Goal: Task Accomplishment & Management: Manage account settings

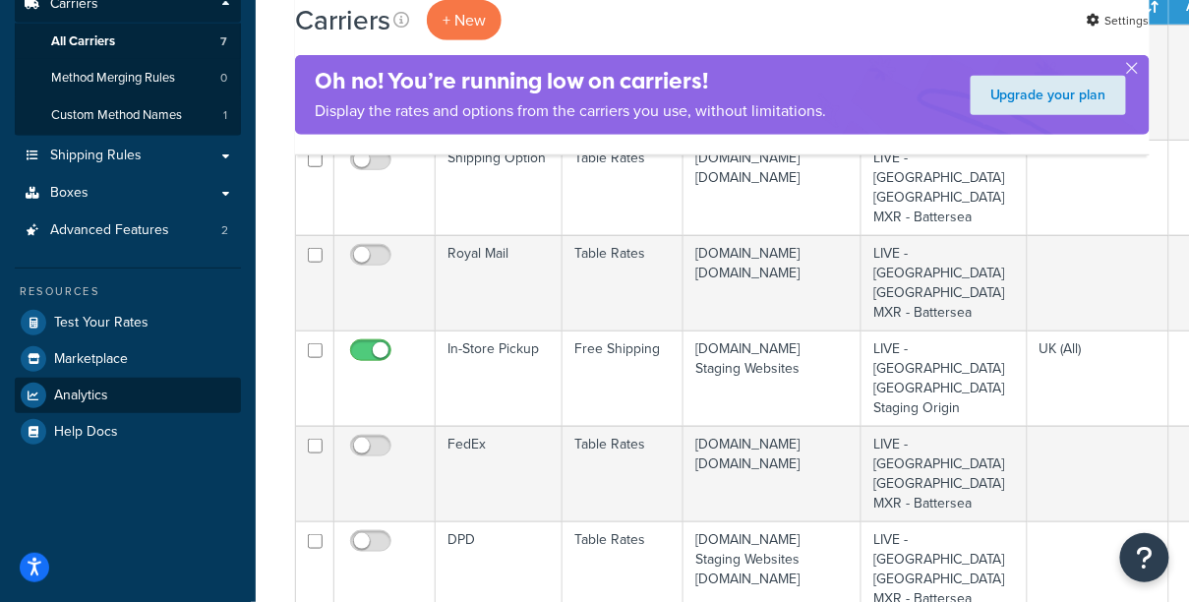
scroll to position [329, 0]
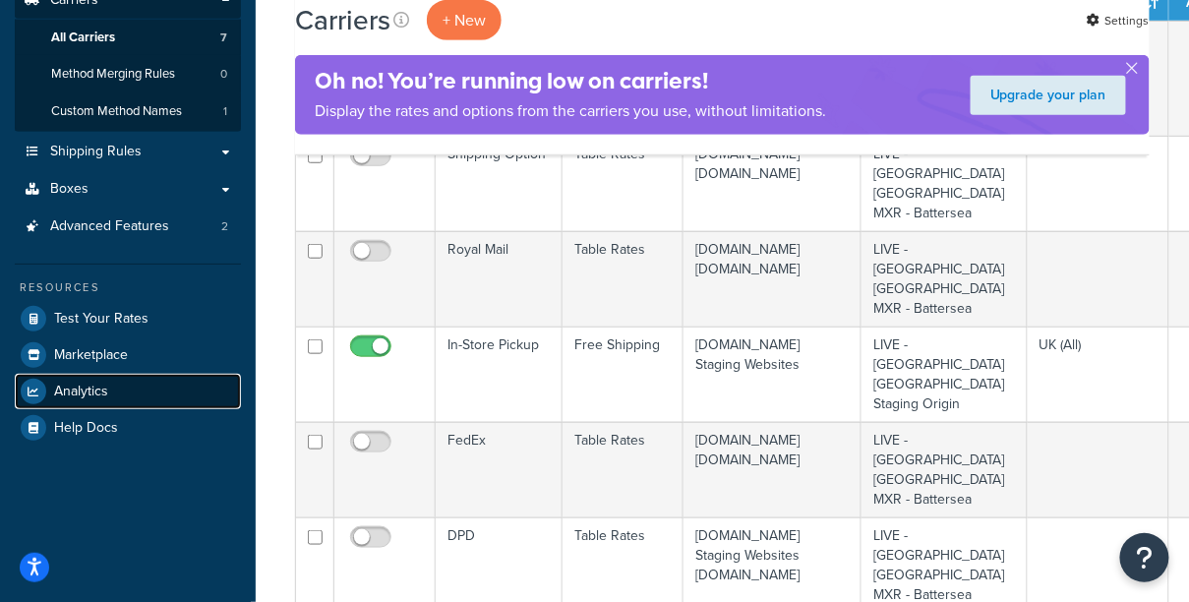
click at [114, 388] on link "Analytics" at bounding box center [128, 391] width 226 height 35
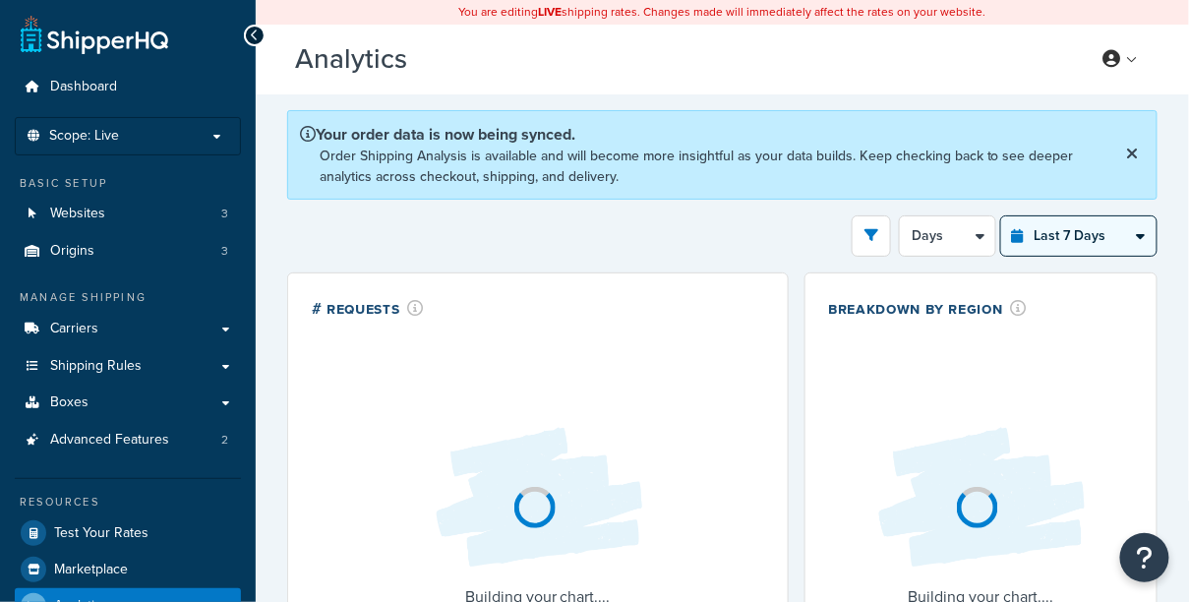
click at [1089, 231] on select "Last 24 Hours Last 7 Days Last 30 Days Last 3 Months Last 6 Months Last 12 Mont…" at bounding box center [1078, 235] width 155 height 39
select select "last_year"
click at [1003, 216] on select "Last 24 Hours Last 7 Days Last 30 Days Last 3 Months Last 6 Months Last 12 Mont…" at bounding box center [1078, 235] width 155 height 39
select select "1M"
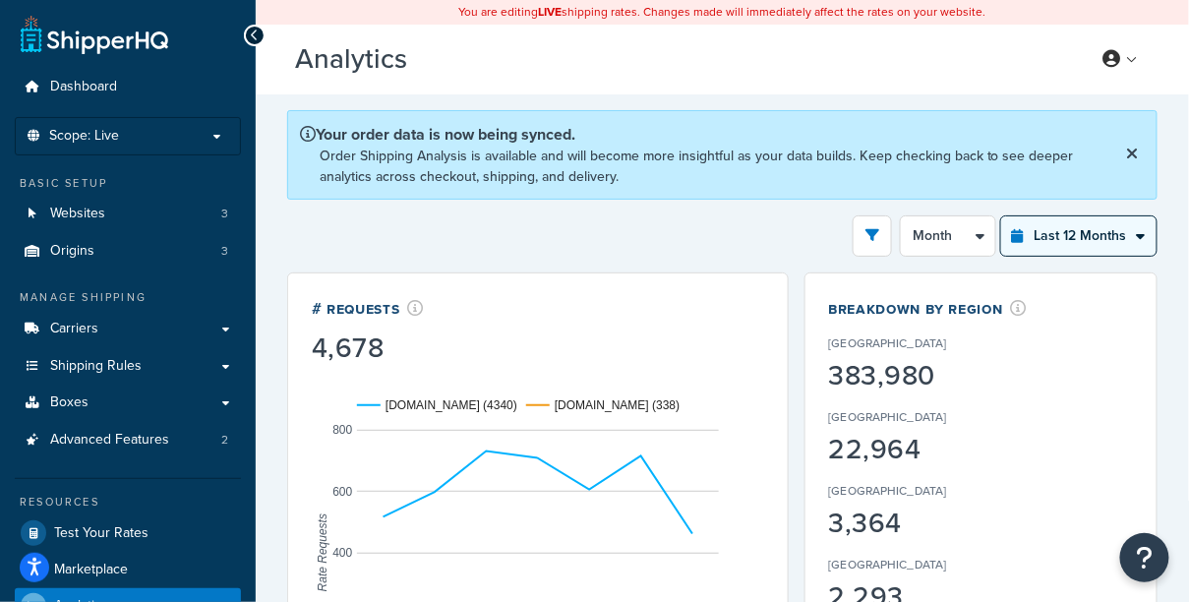
click at [1038, 233] on select "Last 24 Hours Last 7 Days Last 30 Days Last 3 Months Last 6 Months Last 12 Mont…" at bounding box center [1078, 235] width 155 height 39
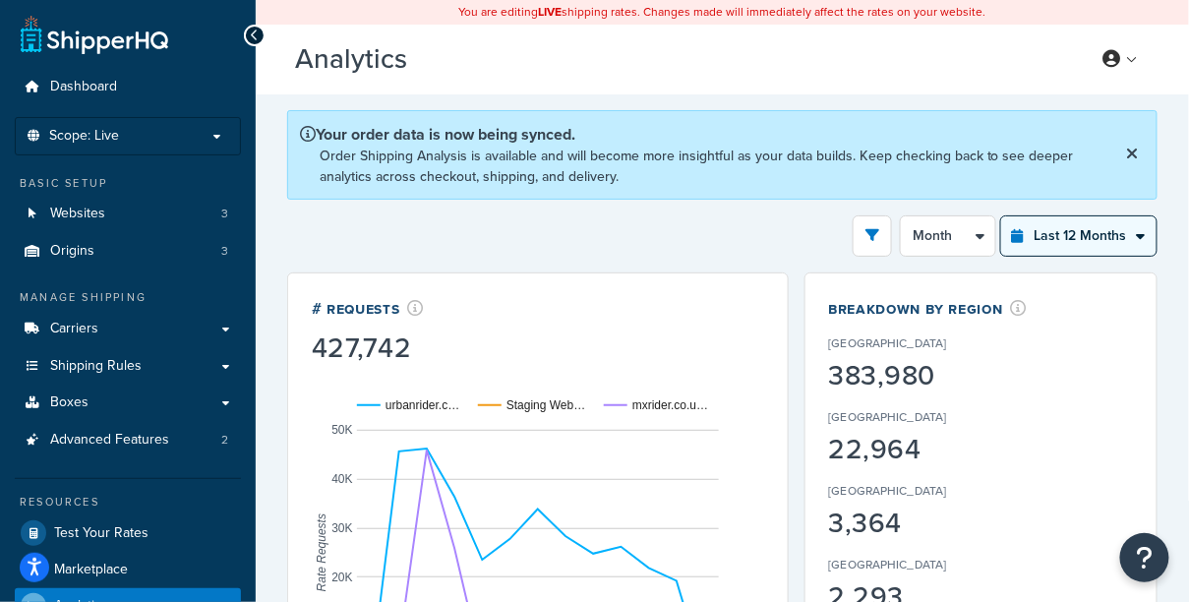
click at [1059, 217] on select "Last 24 Hours Last 7 Days Last 30 Days Last 3 Months Last 6 Months Last 12 Mont…" at bounding box center [1078, 235] width 155 height 39
select select "last_3_months"
click at [1003, 216] on select "Last 24 Hours Last 7 Days Last 30 Days Last 3 Months Last 6 Months Last 12 Mont…" at bounding box center [1078, 235] width 155 height 39
select select "1w"
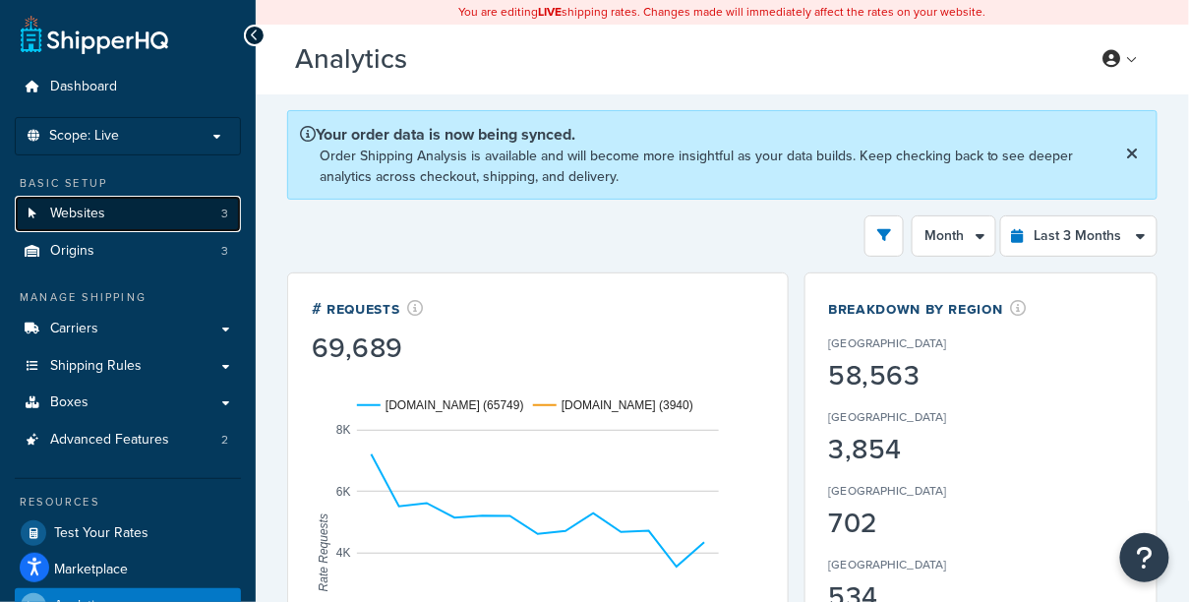
click at [169, 198] on link "Websites 3" at bounding box center [128, 214] width 226 height 36
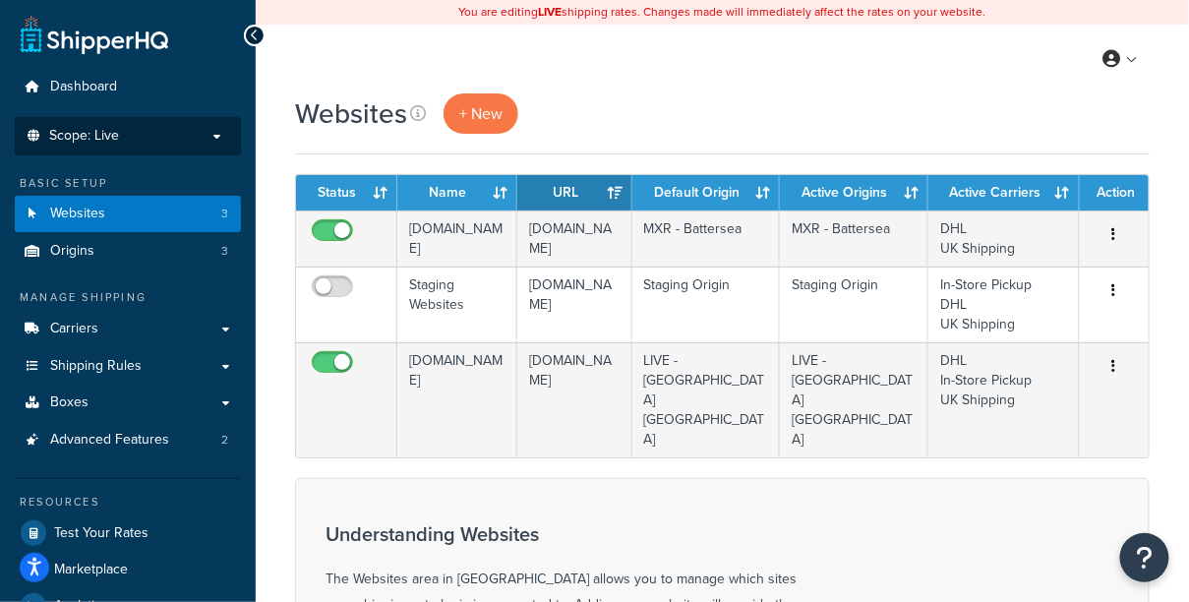
click at [215, 133] on p "Scope: Live" at bounding box center [128, 136] width 209 height 17
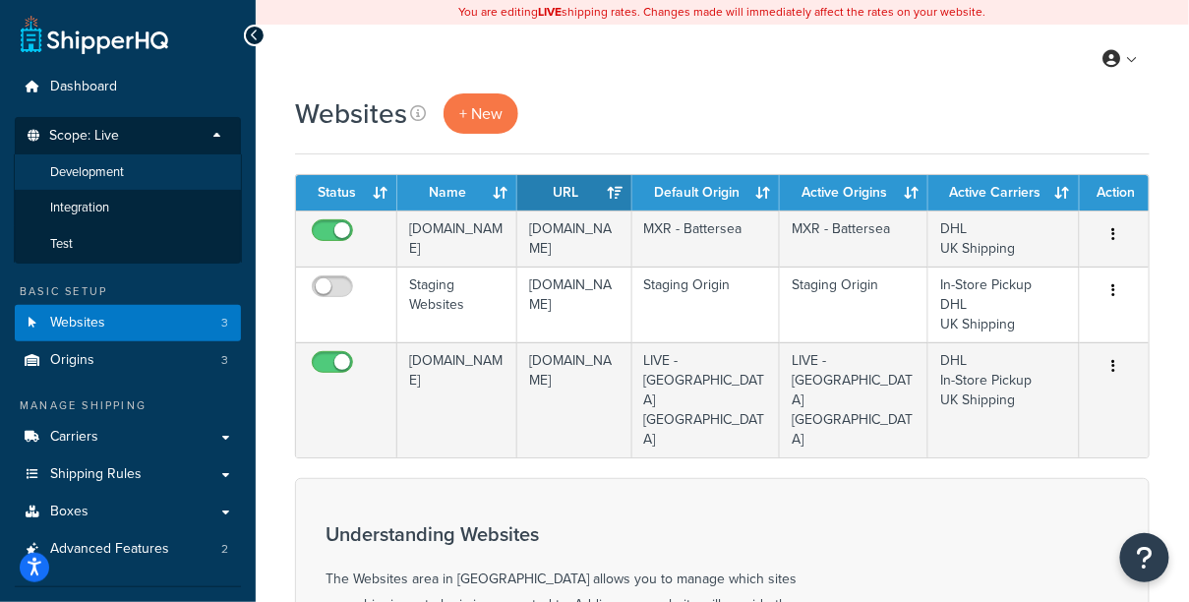
click at [143, 176] on li "Development" at bounding box center [128, 172] width 228 height 36
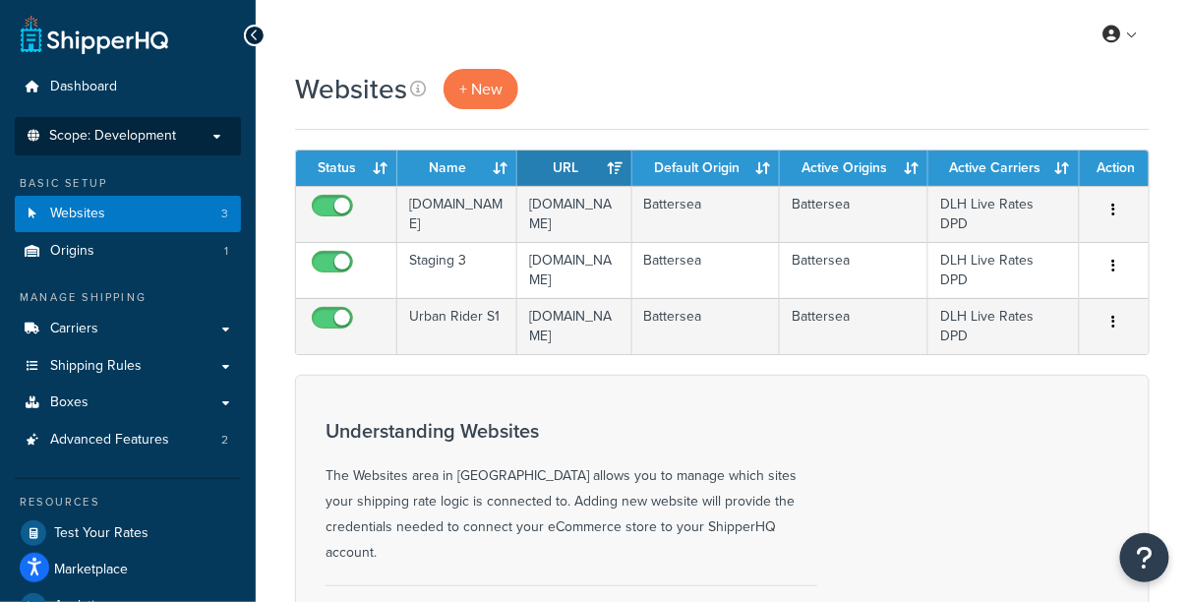
click at [161, 145] on span "Scope: Development" at bounding box center [112, 136] width 127 height 17
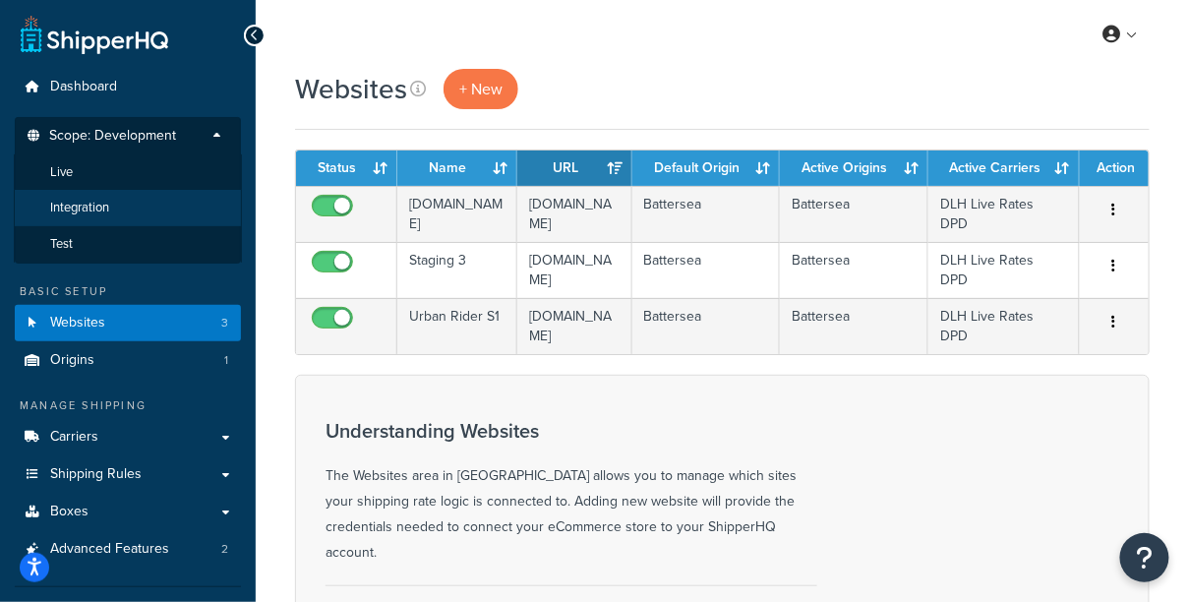
click at [138, 210] on li "Integration" at bounding box center [128, 208] width 228 height 36
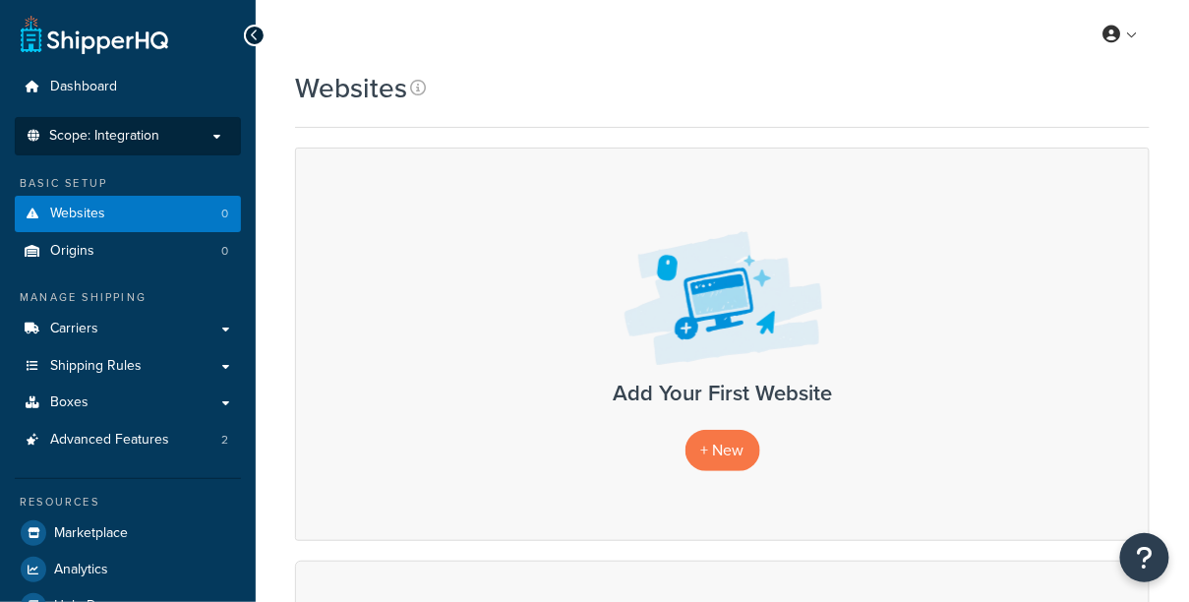
click at [189, 137] on p "Scope: Integration" at bounding box center [128, 136] width 209 height 17
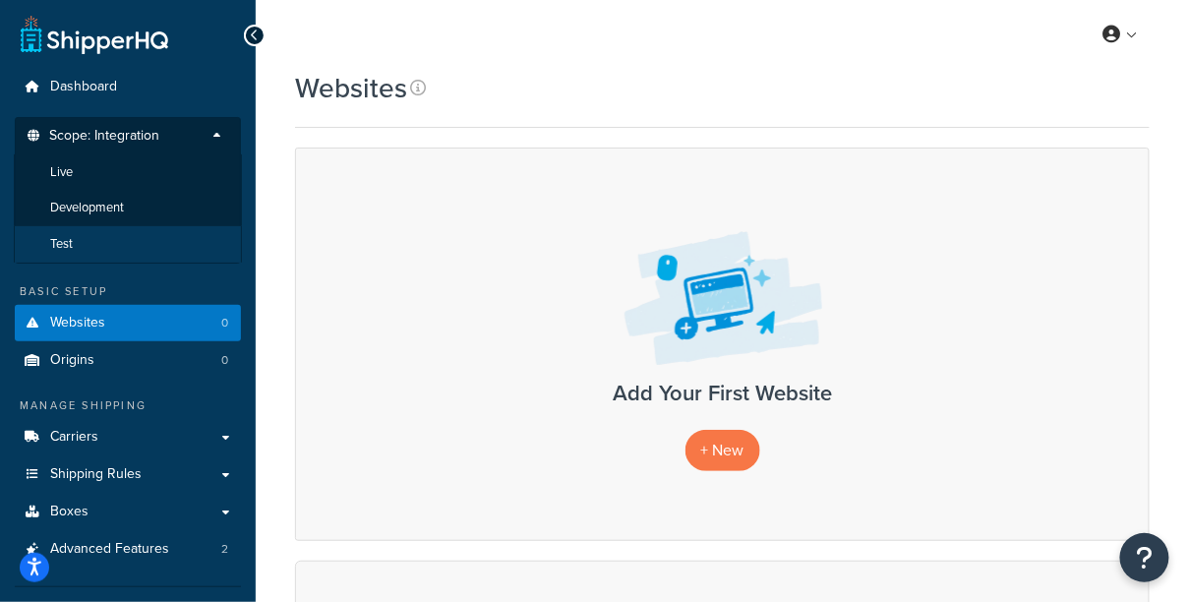
click at [155, 236] on li "Test" at bounding box center [128, 244] width 228 height 36
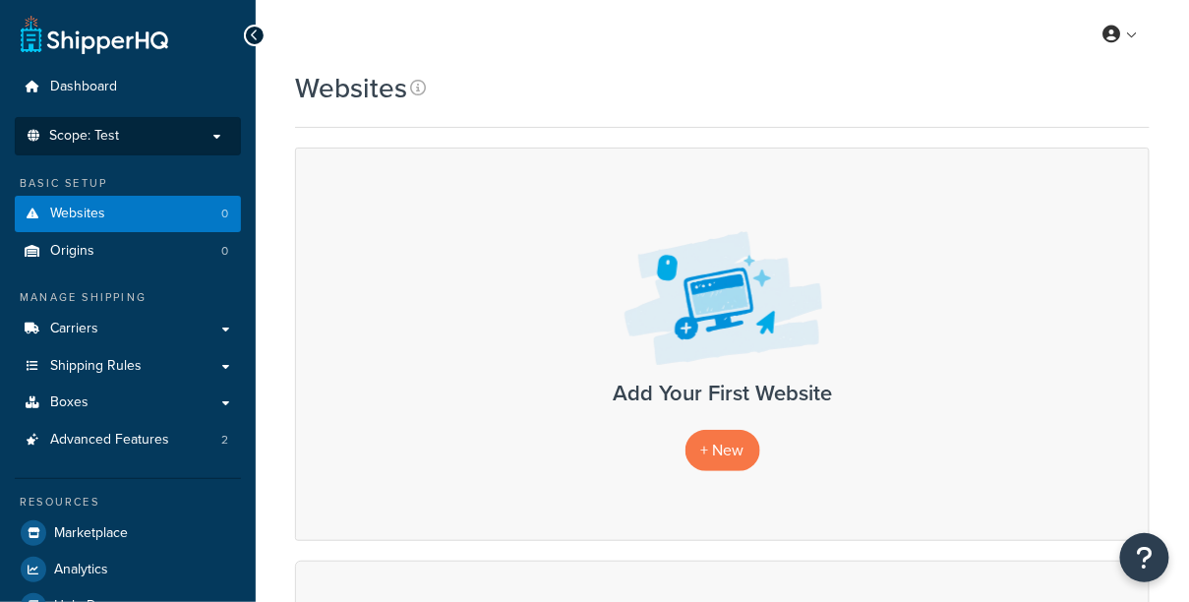
click at [164, 132] on p "Scope: Test" at bounding box center [128, 136] width 209 height 17
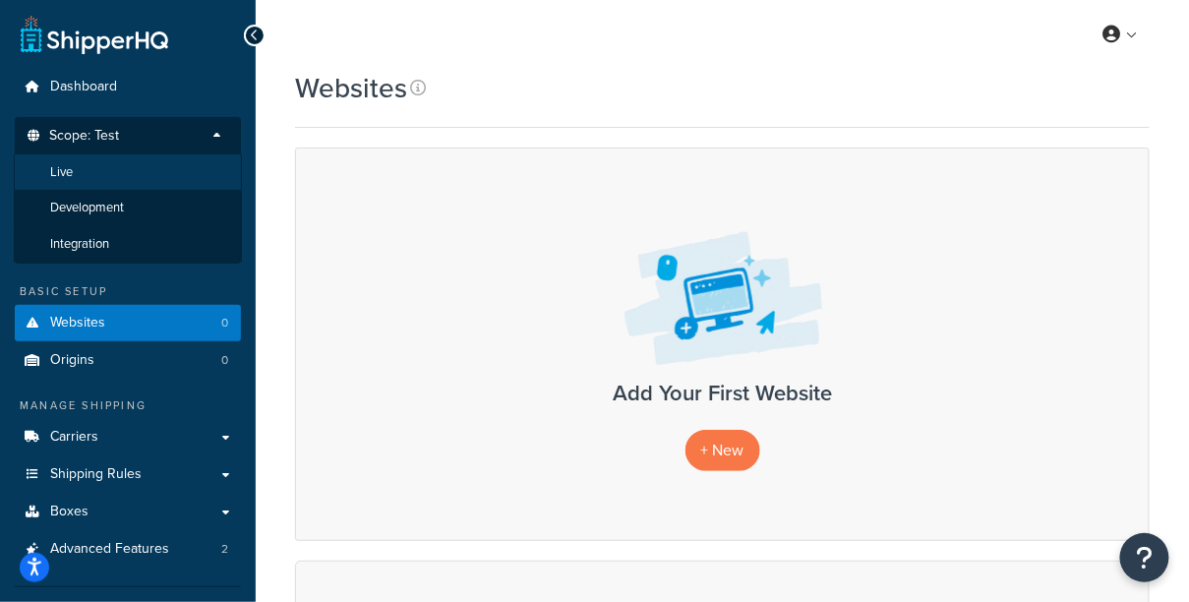
click at [141, 181] on li "Live" at bounding box center [128, 172] width 228 height 36
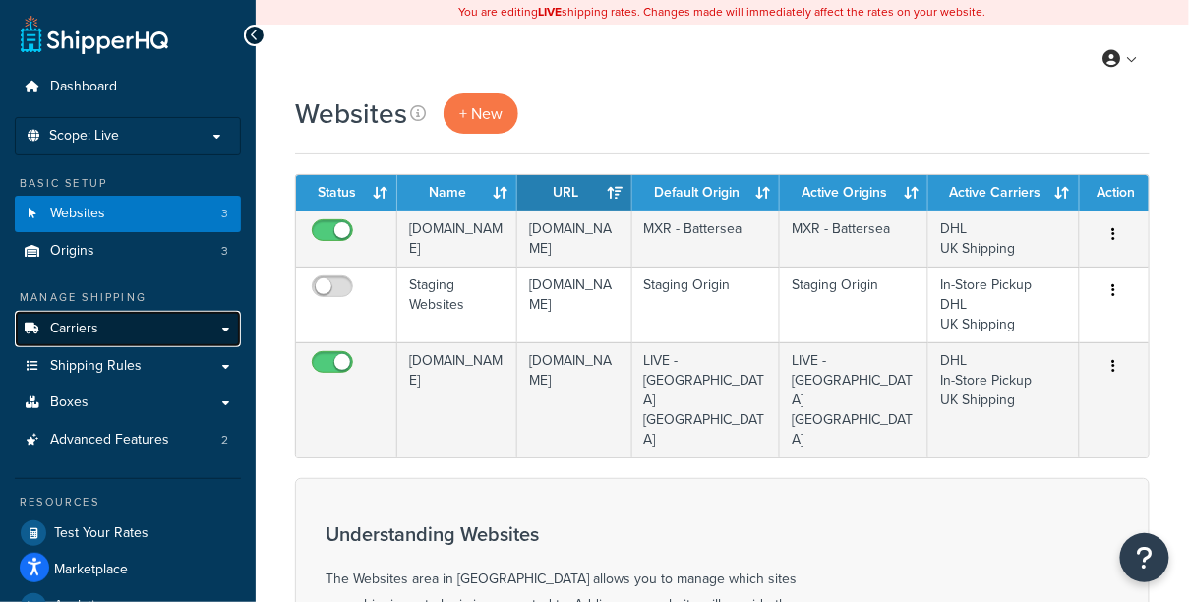
click at [169, 327] on link "Carriers" at bounding box center [128, 329] width 226 height 36
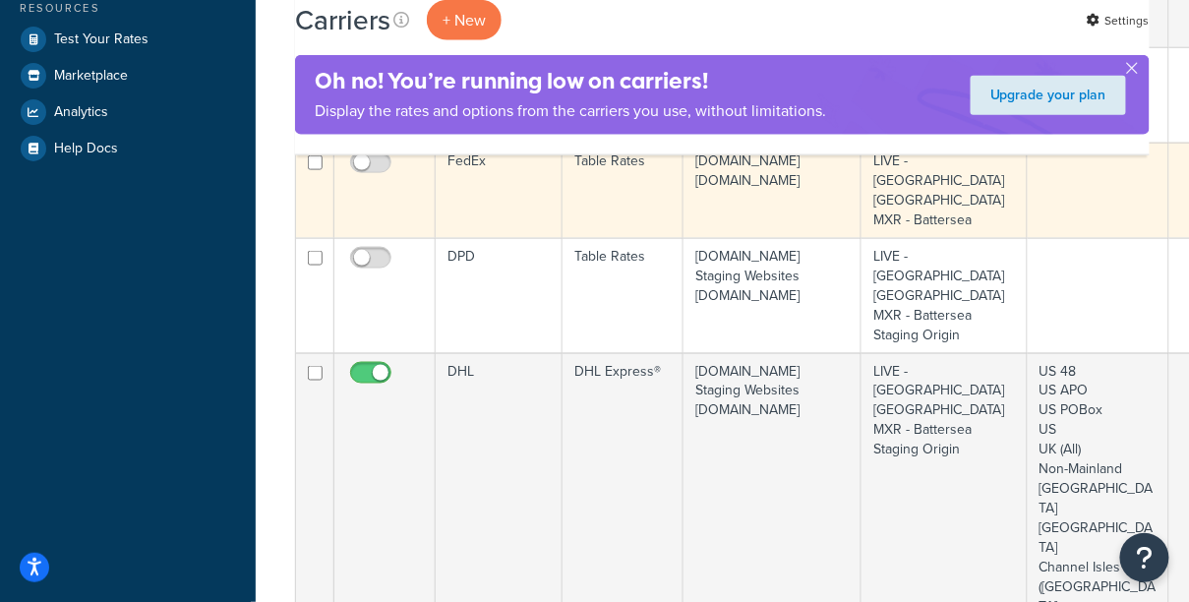
scroll to position [614, 0]
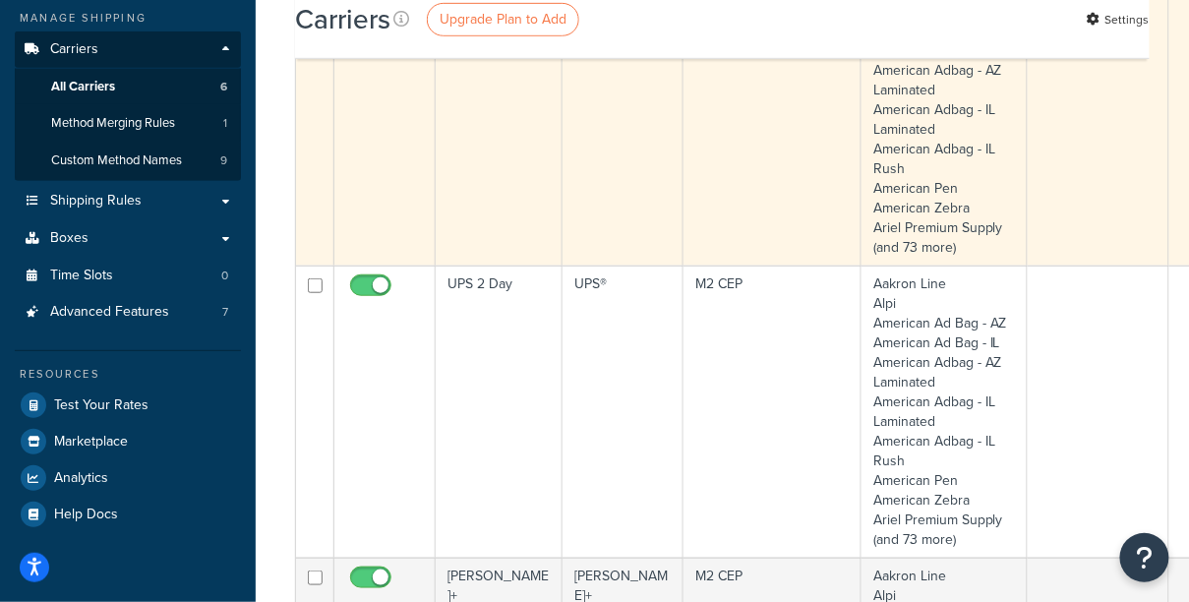
scroll to position [304, 0]
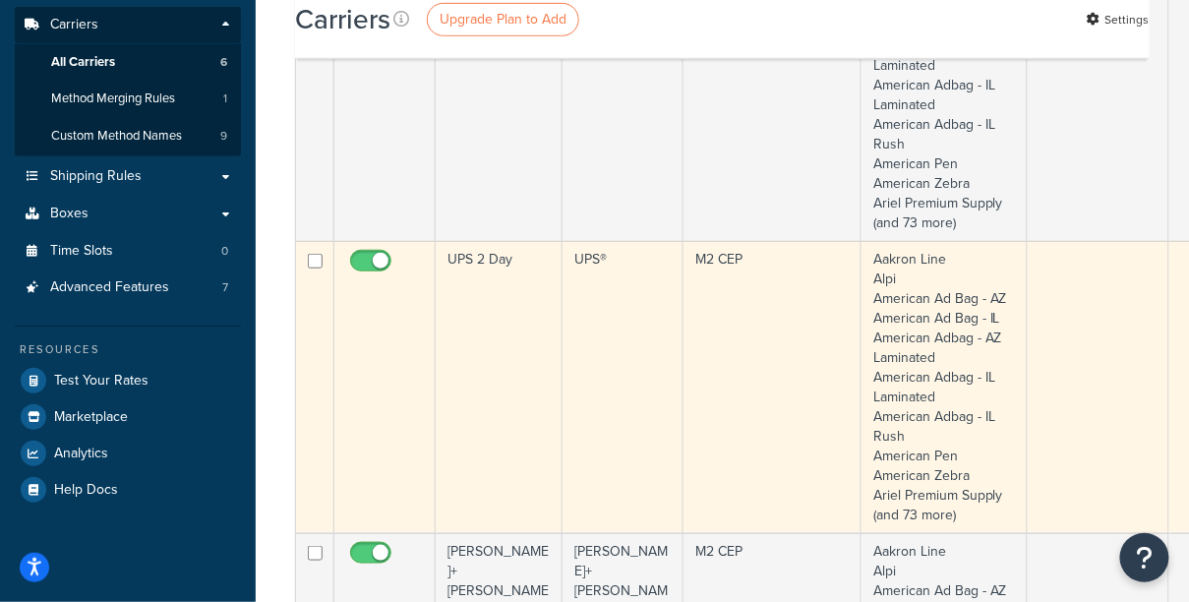
click at [482, 348] on td "UPS 2 Day" at bounding box center [499, 387] width 127 height 292
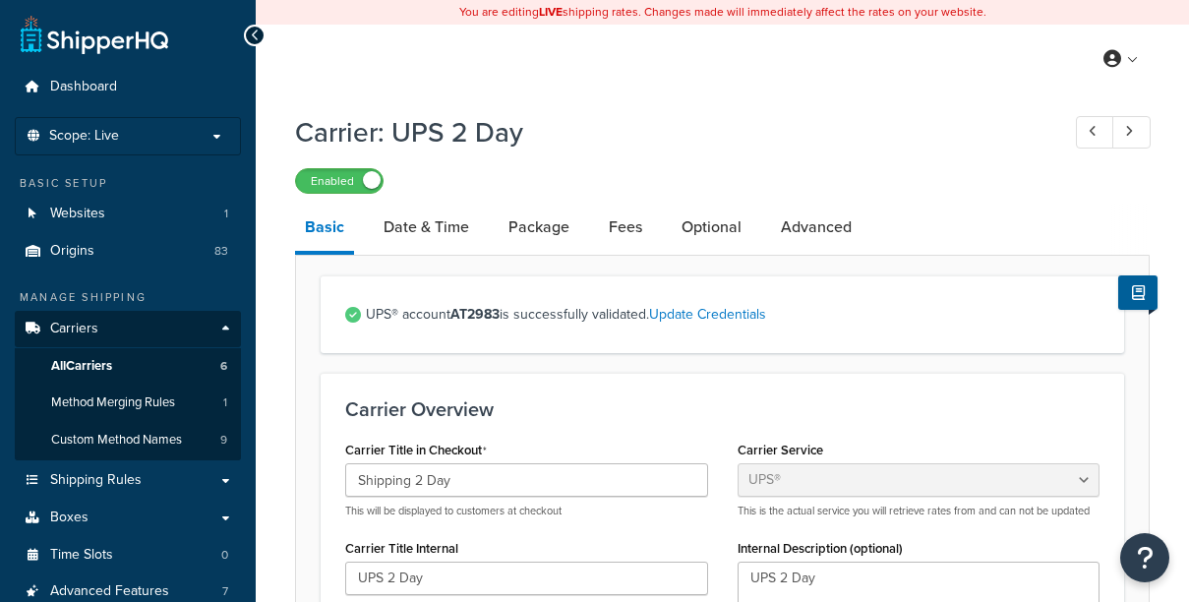
select select "ups"
select select "us"
click at [638, 233] on link "Fees" at bounding box center [625, 227] width 53 height 47
select select "package"
select select "AFTER"
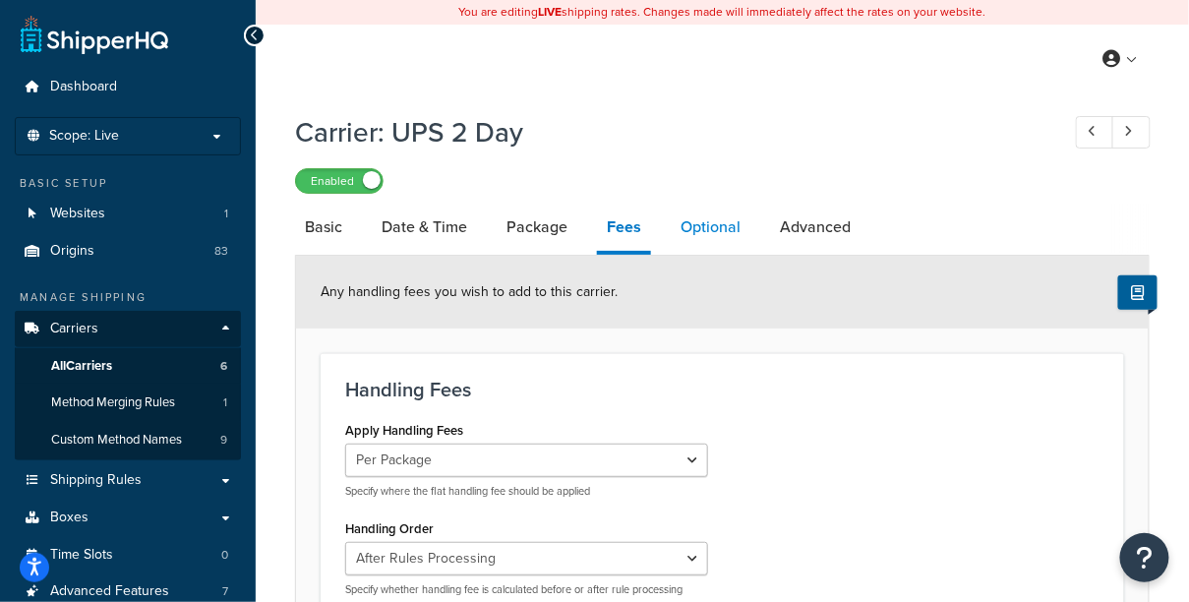
click at [699, 232] on link "Optional" at bounding box center [711, 227] width 80 height 47
select select "145373"
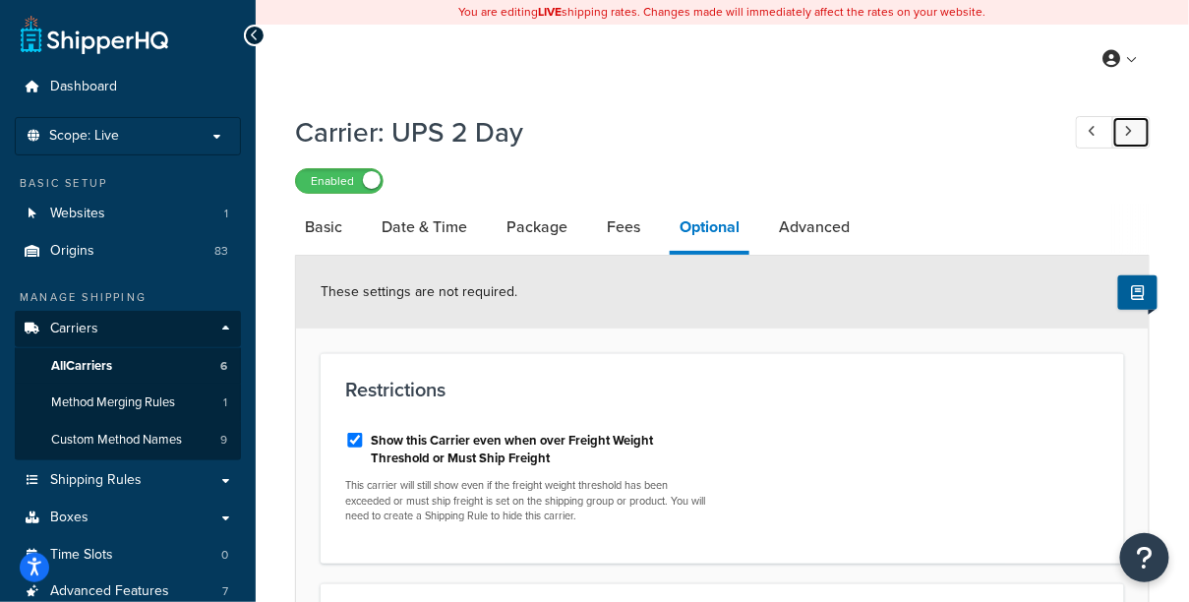
click at [1128, 131] on icon at bounding box center [1129, 131] width 8 height 13
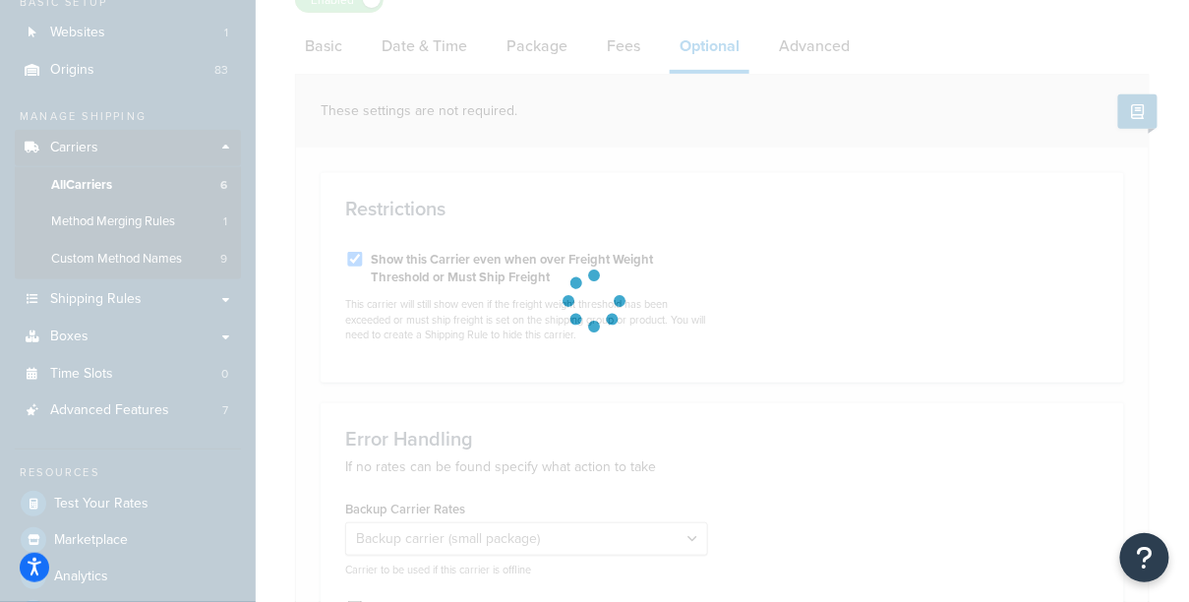
select select "business"
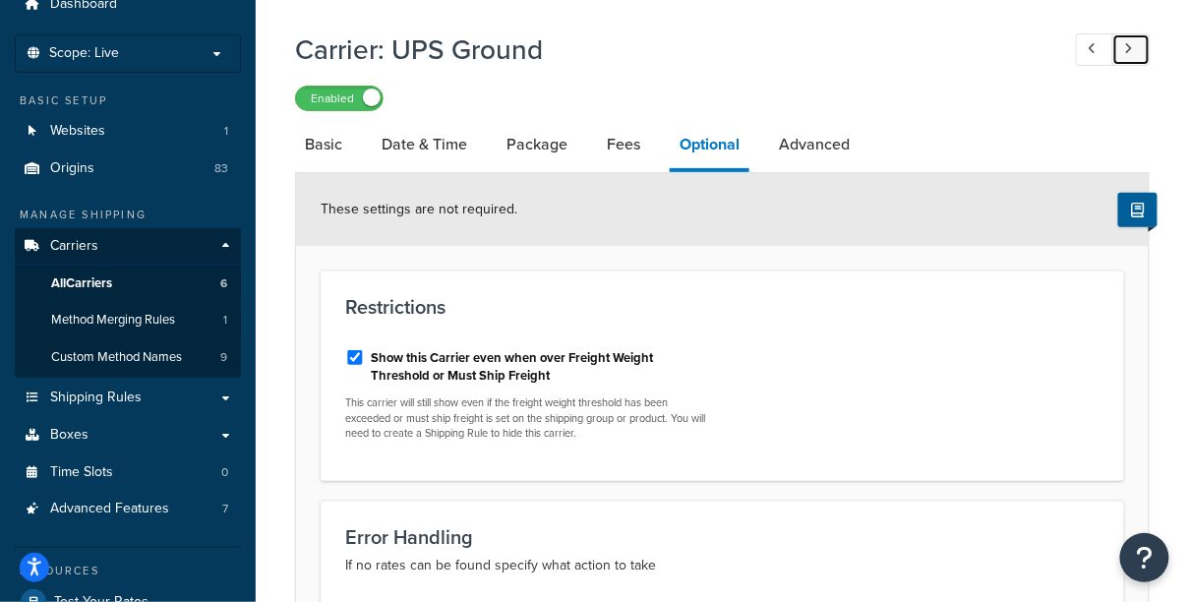
scroll to position [55, 0]
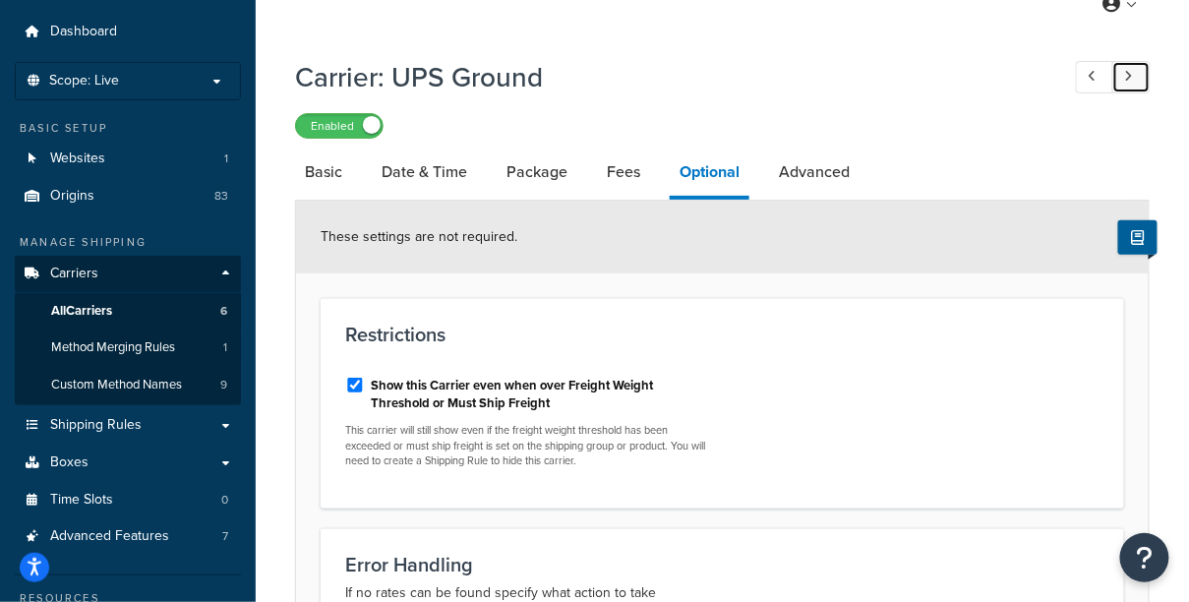
click at [1124, 75] on link at bounding box center [1132, 77] width 38 height 32
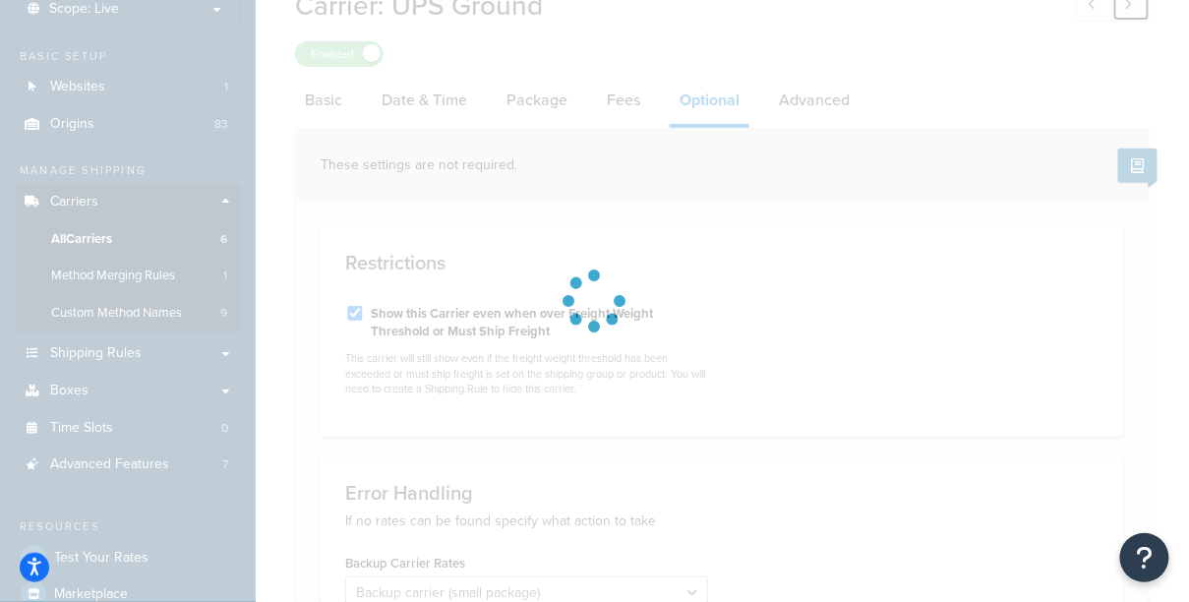
select select "140441"
select select "100"
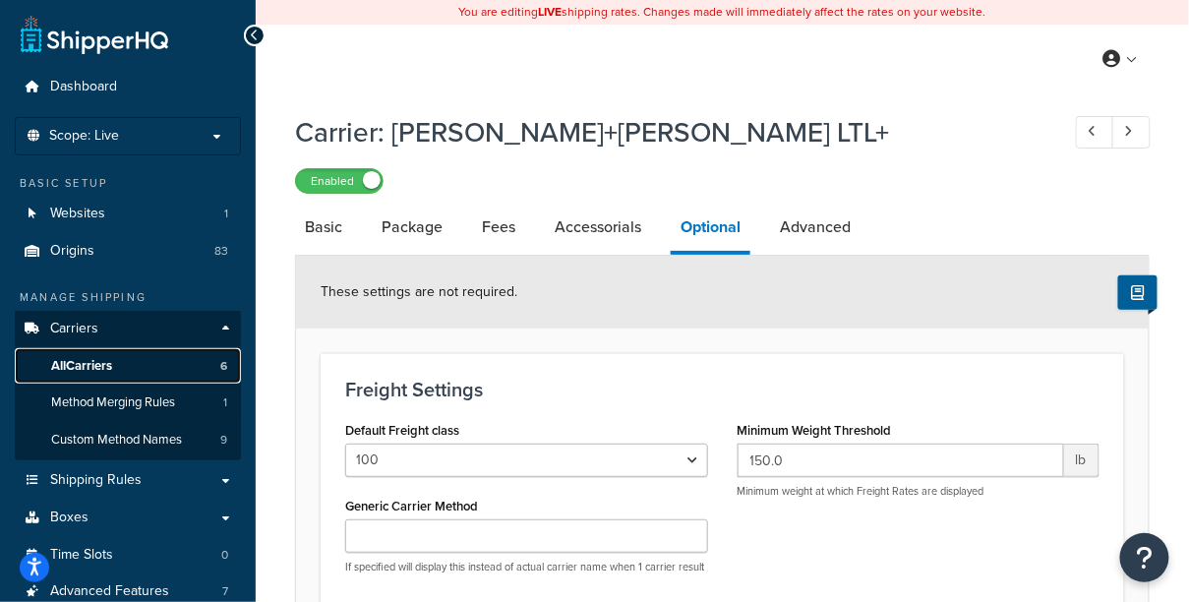
click at [141, 366] on link "All Carriers 6" at bounding box center [128, 366] width 226 height 36
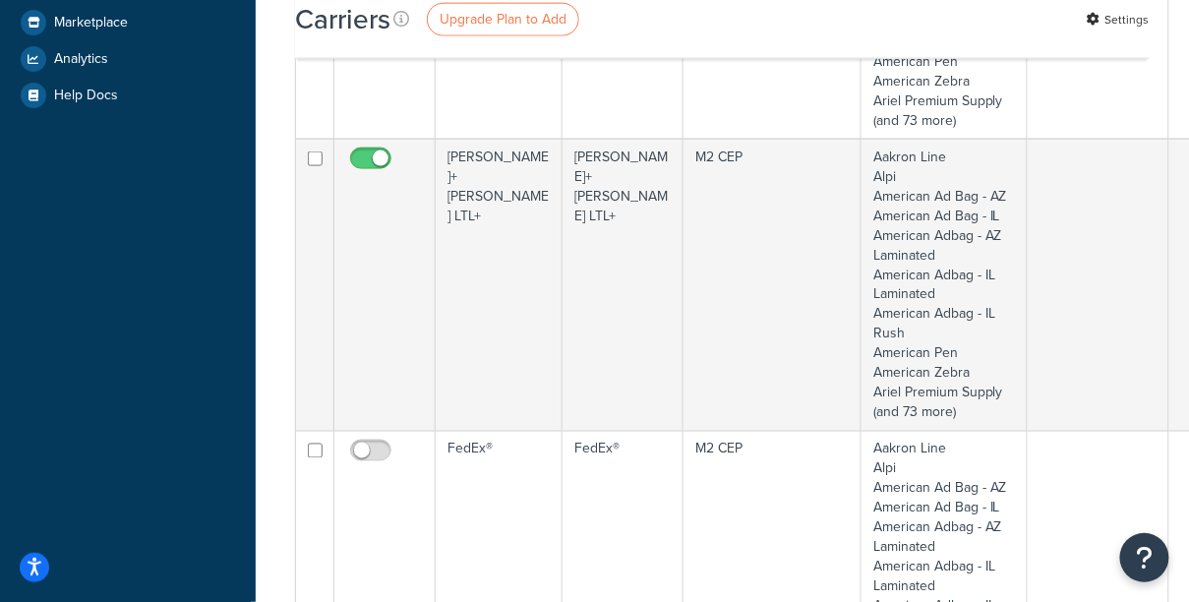
scroll to position [645, 0]
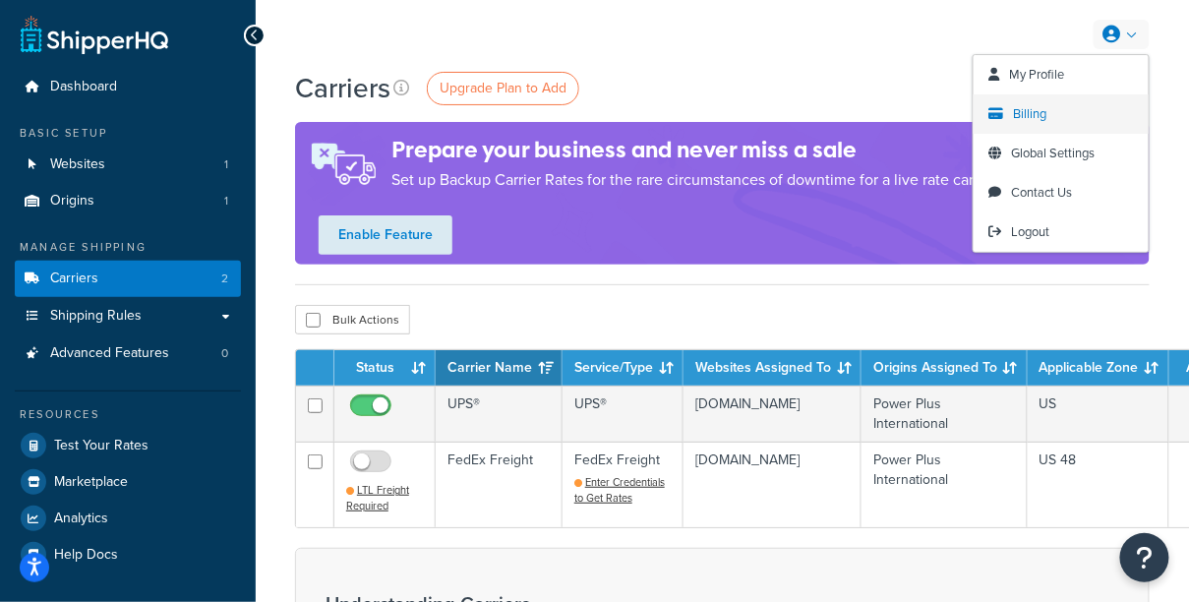
click at [1060, 107] on link "Billing" at bounding box center [1061, 113] width 175 height 39
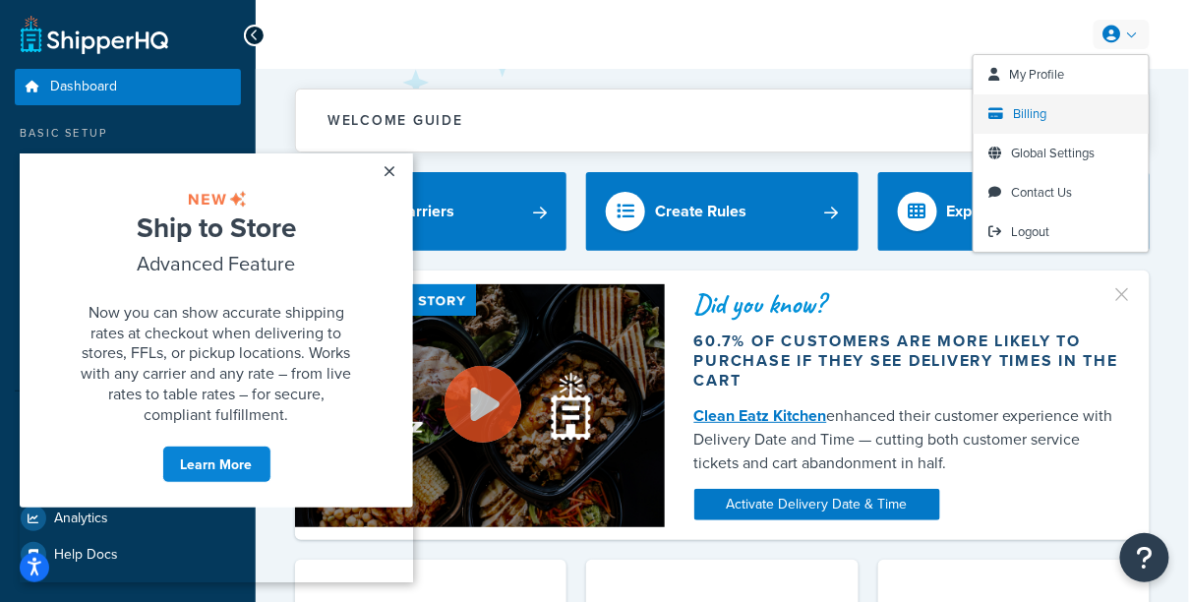
click at [1031, 123] on link "Billing" at bounding box center [1061, 113] width 175 height 39
click at [1020, 122] on span "Billing" at bounding box center [1030, 113] width 33 height 19
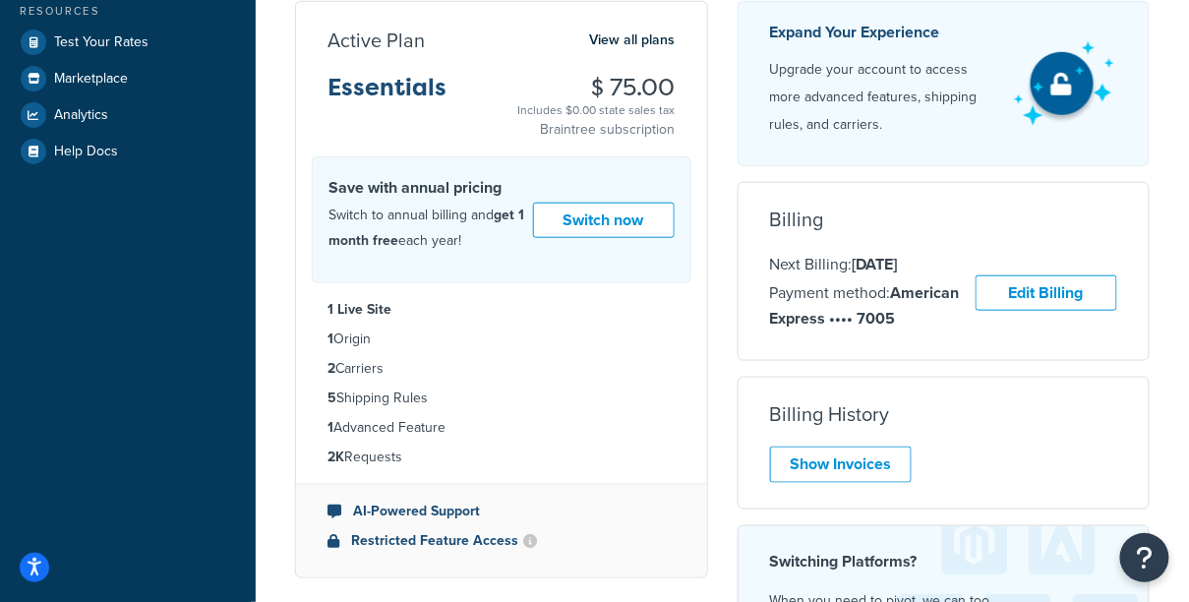
scroll to position [259, 0]
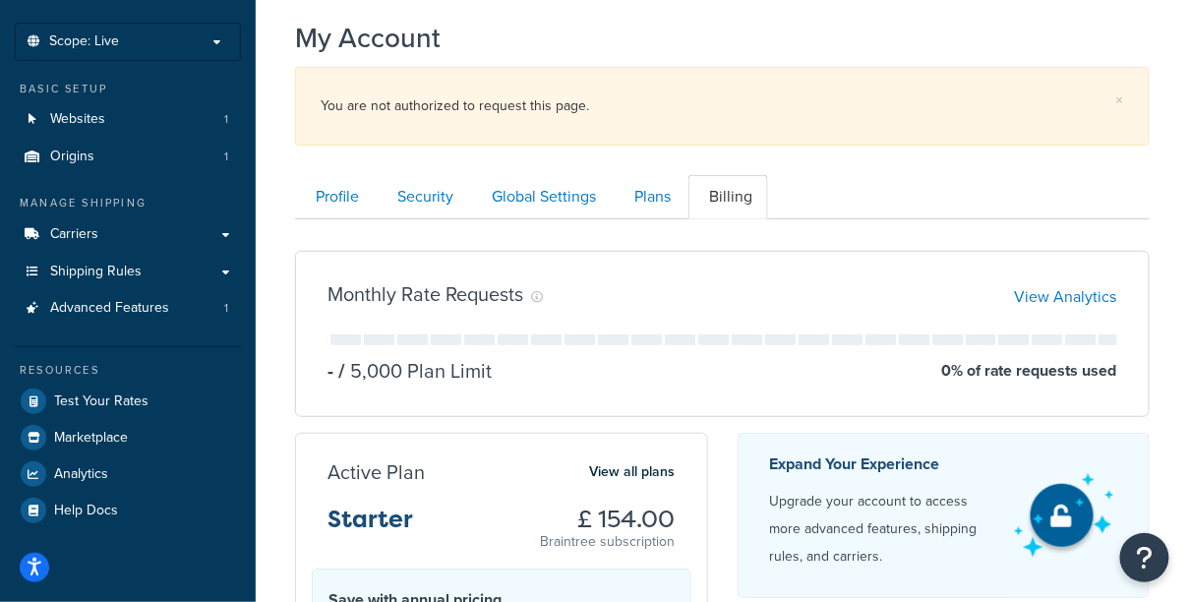
scroll to position [97, 0]
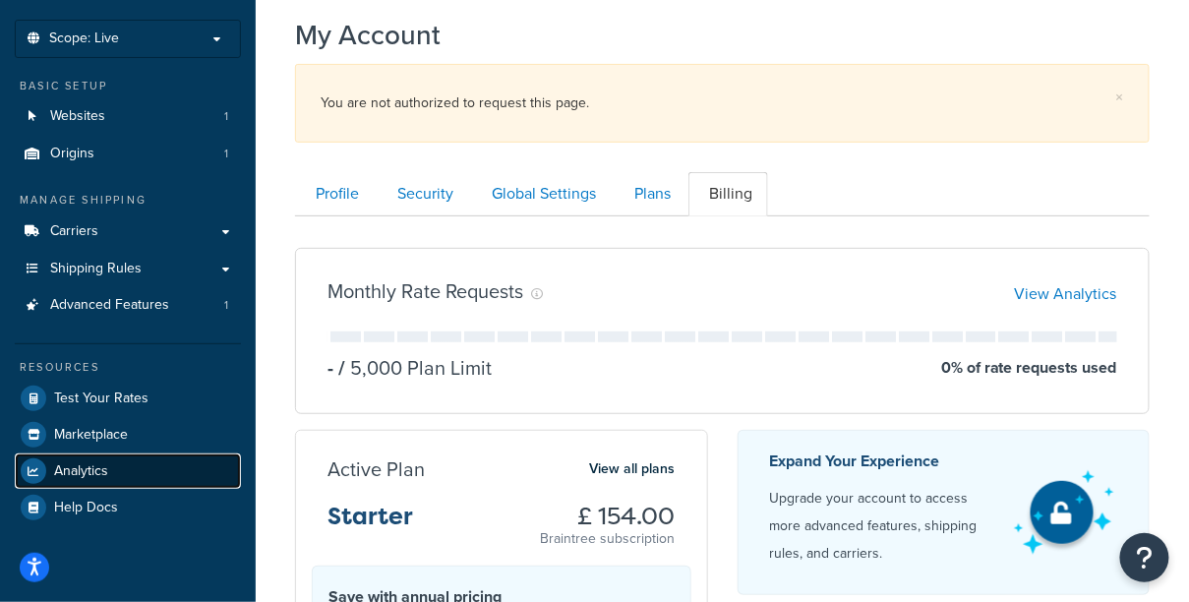
click at [114, 470] on link "Analytics" at bounding box center [128, 470] width 226 height 35
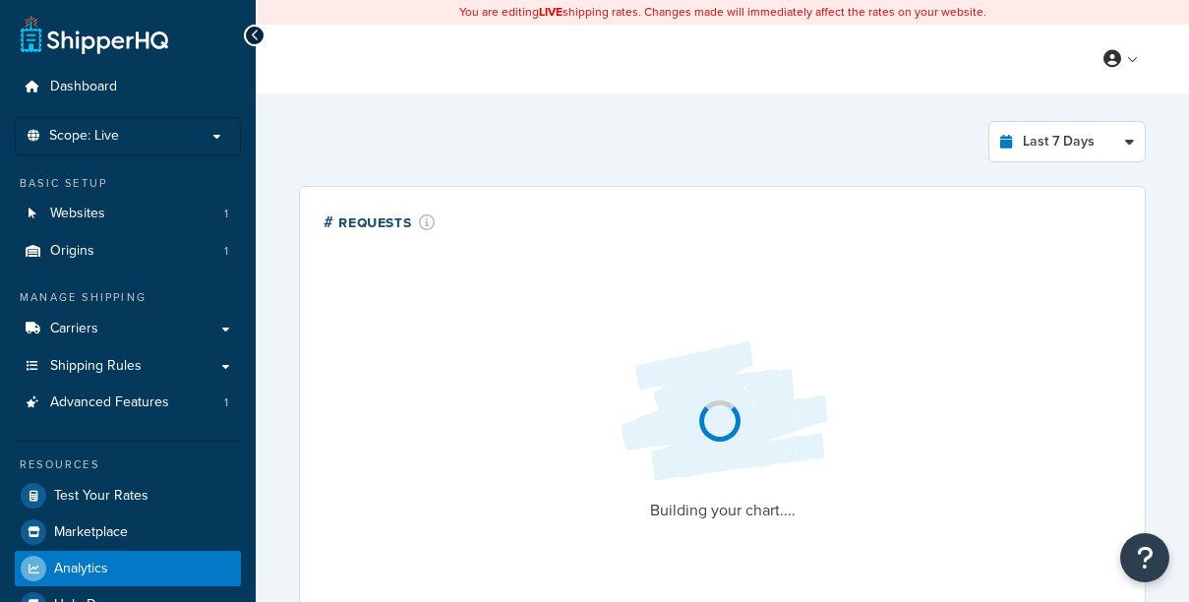
select select "last_7_days"
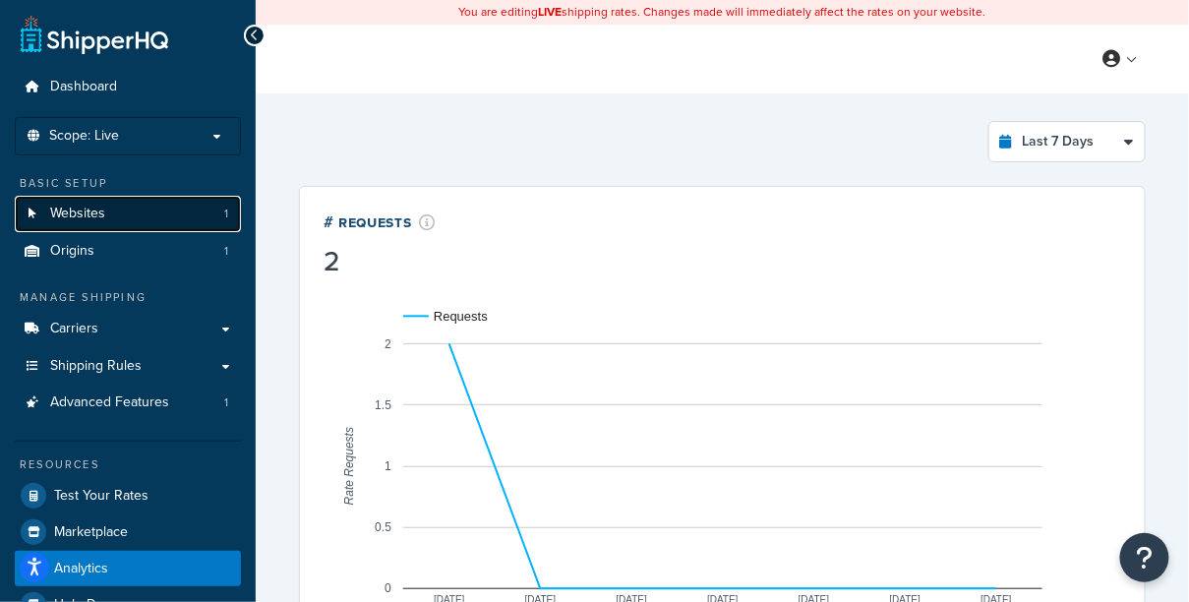
click at [164, 204] on link "Websites 1" at bounding box center [128, 214] width 226 height 36
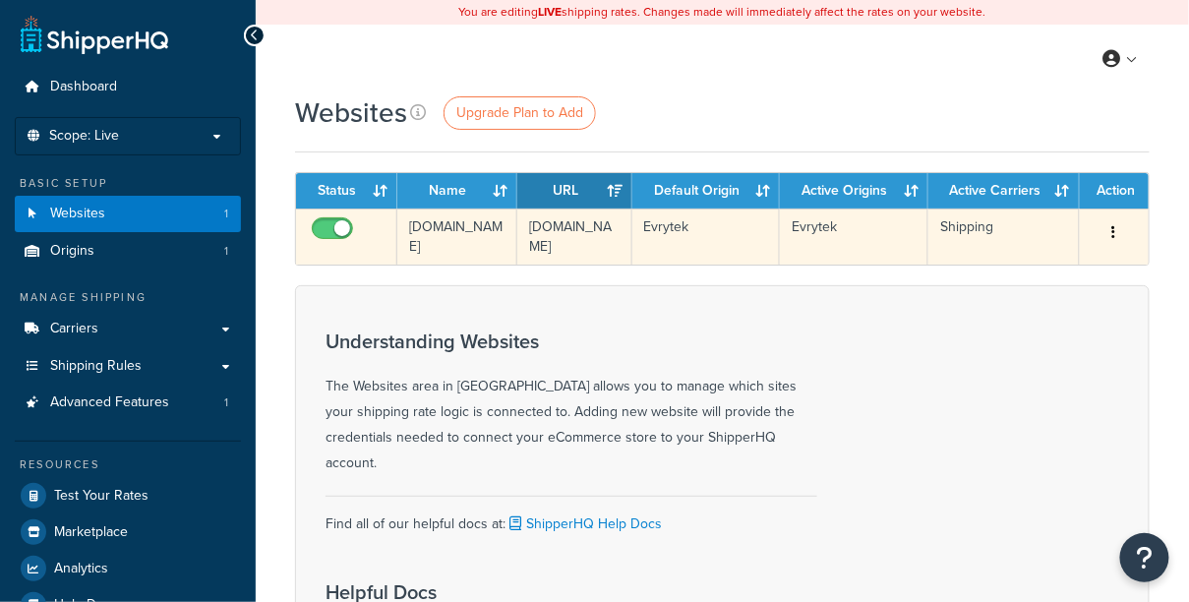
click at [557, 255] on td "[DOMAIN_NAME]" at bounding box center [574, 237] width 114 height 56
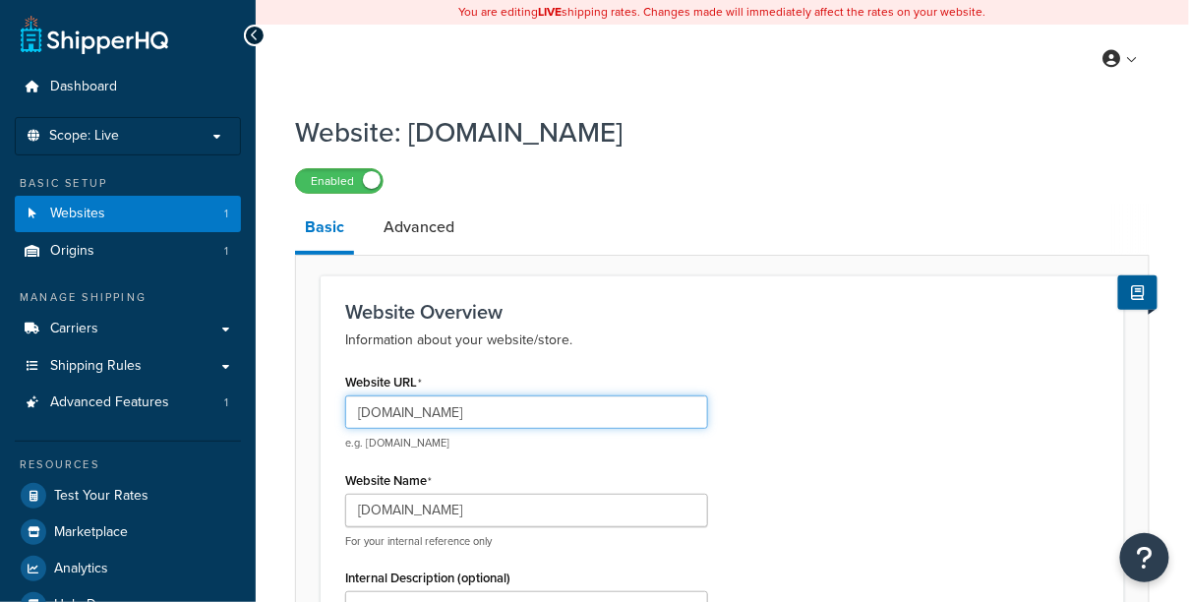
click at [457, 405] on input "[DOMAIN_NAME]" at bounding box center [526, 411] width 363 height 33
click at [457, 405] on input "www.evrytek.com" at bounding box center [526, 411] width 363 height 33
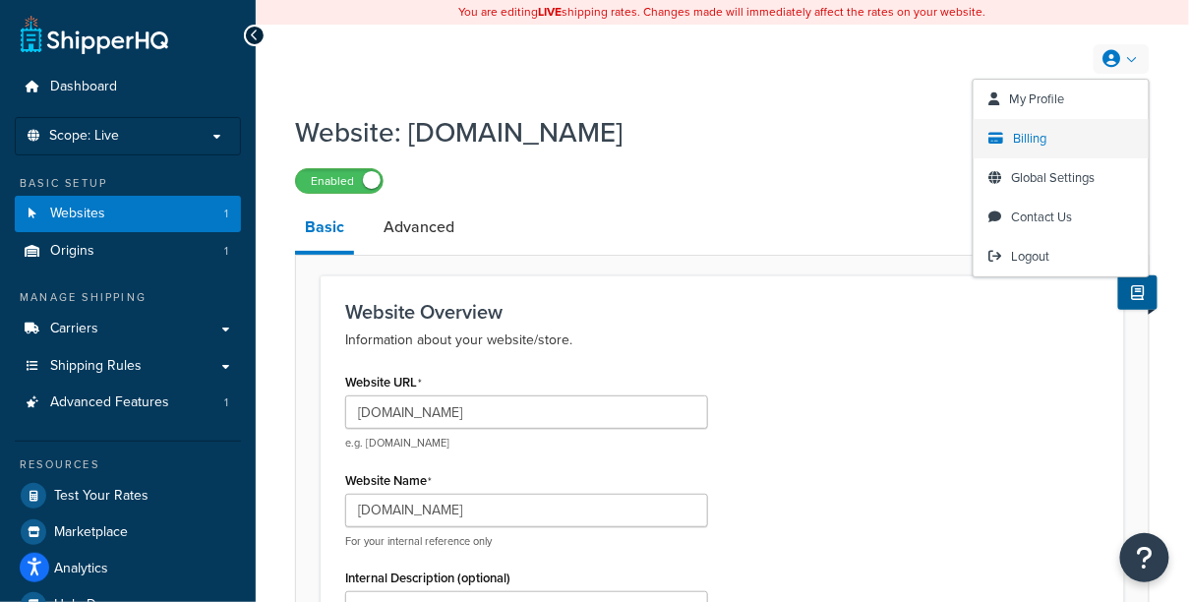
click at [1032, 128] on link "Billing" at bounding box center [1061, 138] width 175 height 39
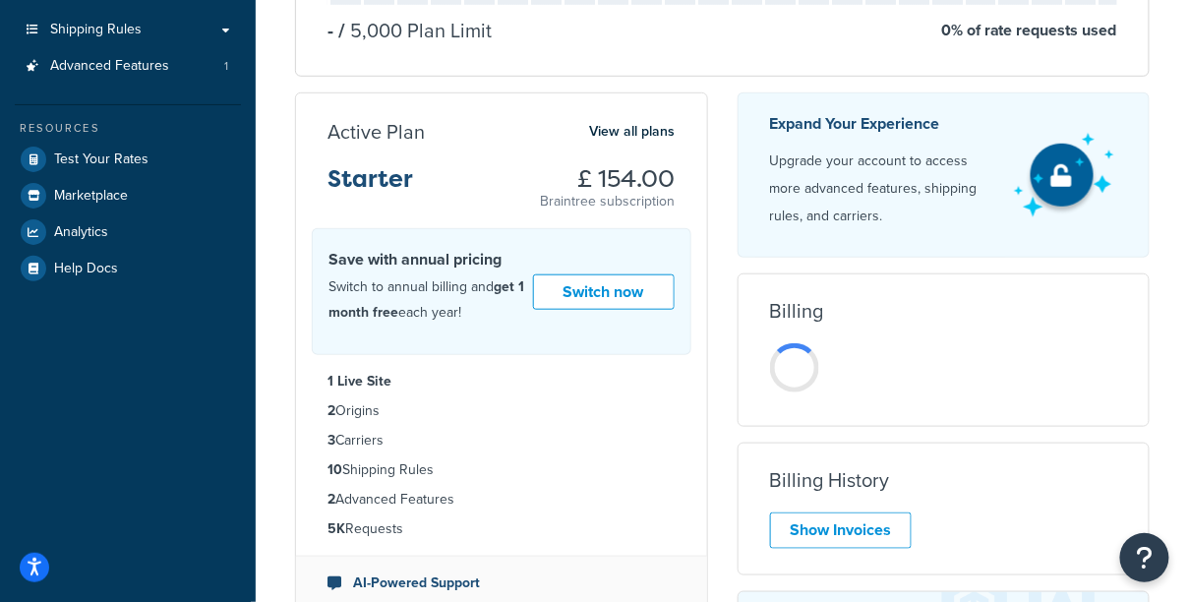
scroll to position [421, 0]
